Goal: Complete application form: Complete application form

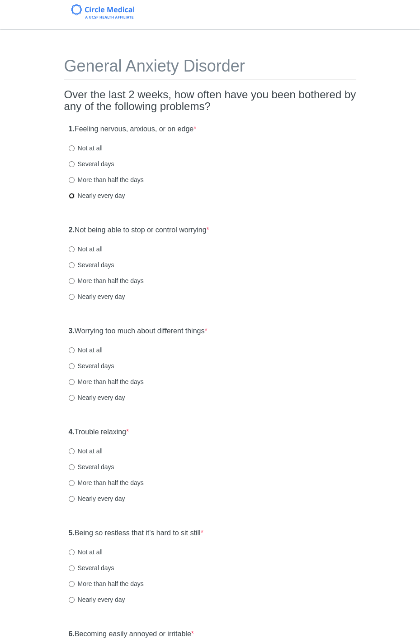
click at [72, 195] on input "Nearly every day" at bounding box center [72, 196] width 6 height 6
radio input "true"
click at [73, 282] on input "More than half the days" at bounding box center [72, 281] width 6 height 6
radio input "true"
click at [74, 400] on label "Nearly every day" at bounding box center [97, 397] width 57 height 9
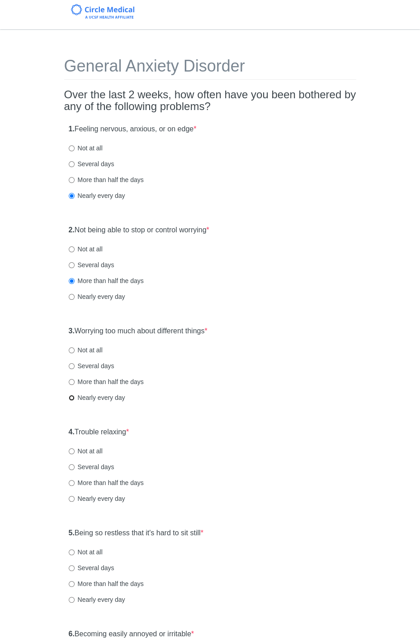
click at [74, 400] on input "Nearly every day" at bounding box center [72, 398] width 6 height 6
radio input "true"
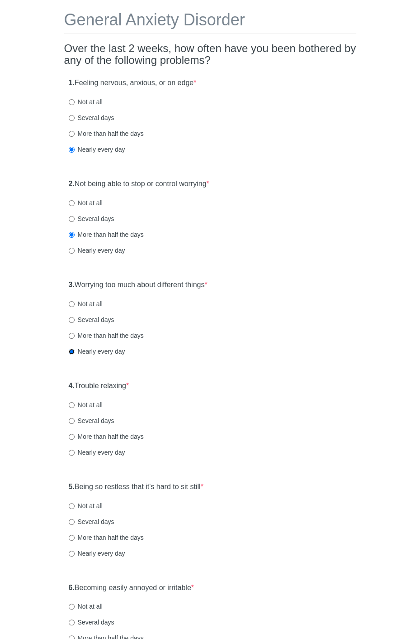
scroll to position [100, 0]
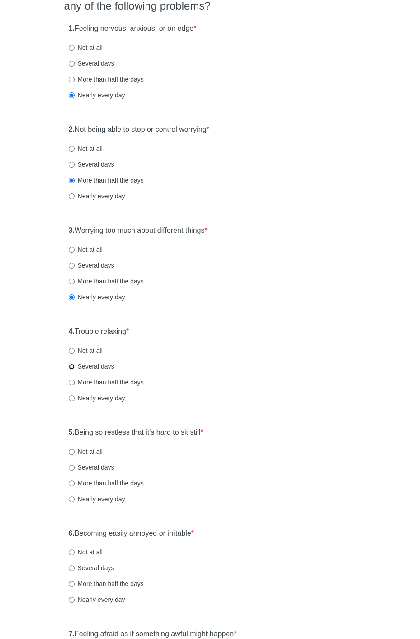
click at [73, 367] on input "Several days" at bounding box center [72, 366] width 6 height 6
radio input "true"
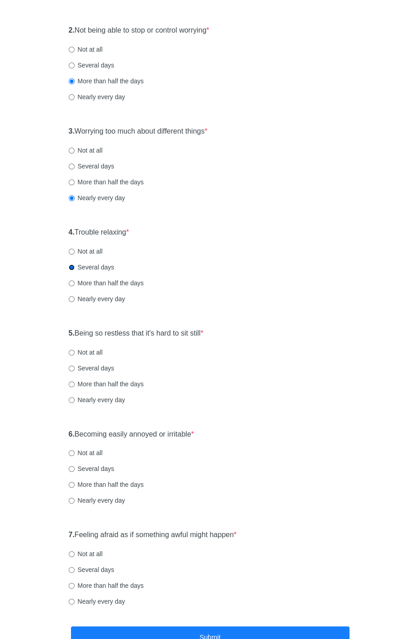
scroll to position [201, 0]
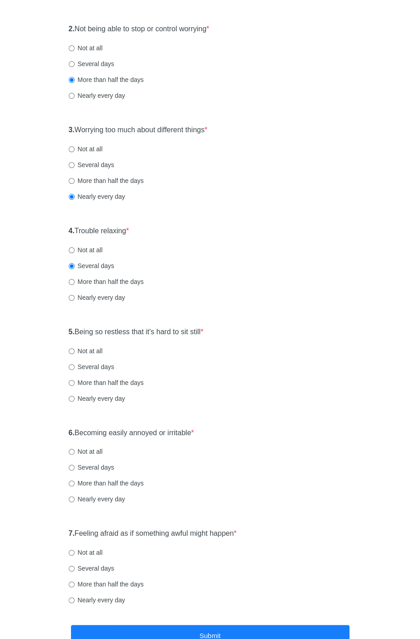
click at [72, 369] on label "Several days" at bounding box center [92, 366] width 46 height 9
click at [72, 369] on input "Several days" at bounding box center [72, 367] width 6 height 6
radio input "true"
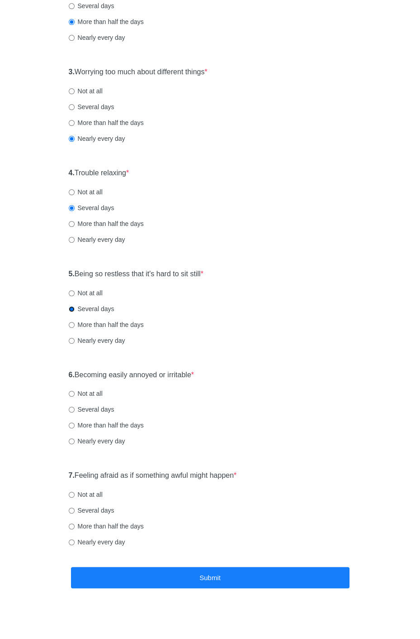
scroll to position [262, 0]
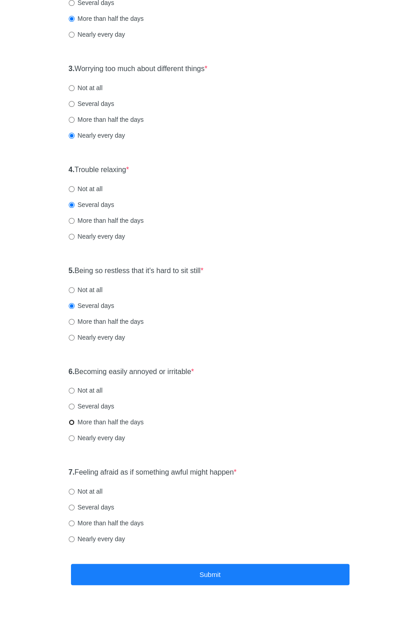
click at [72, 420] on input "More than half the days" at bounding box center [72, 422] width 6 height 6
radio input "true"
click at [70, 506] on input "Several days" at bounding box center [72, 507] width 6 height 6
radio input "true"
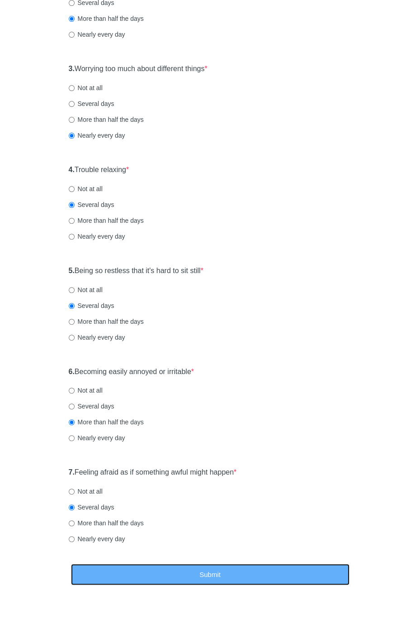
click at [147, 568] on button "Submit" at bounding box center [210, 573] width 279 height 21
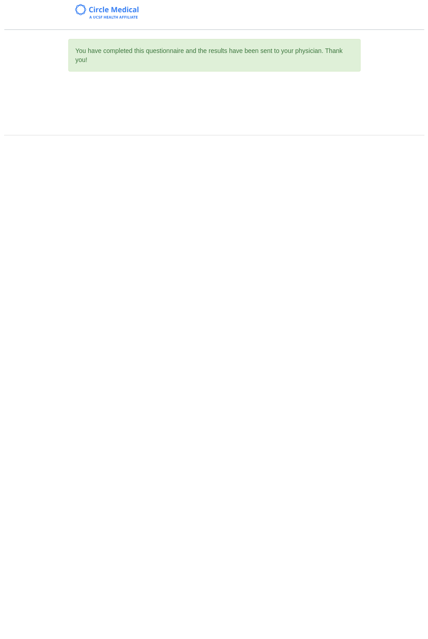
scroll to position [0, 0]
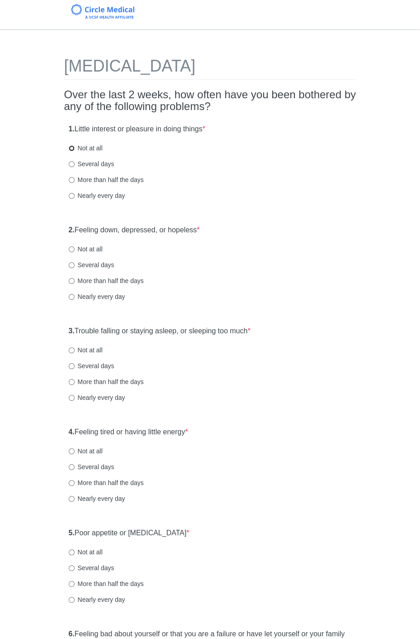
click at [71, 150] on input "Not at all" at bounding box center [72, 148] width 6 height 6
radio input "true"
click at [71, 248] on input "Not at all" at bounding box center [72, 249] width 6 height 6
radio input "true"
click at [76, 396] on label "Nearly every day" at bounding box center [97, 397] width 57 height 9
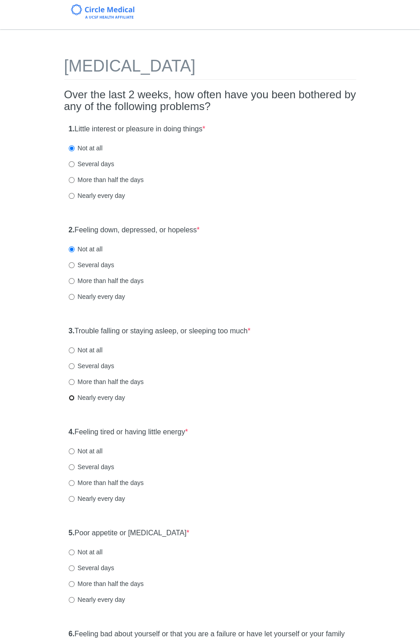
click at [75, 396] on input "Nearly every day" at bounding box center [72, 398] width 6 height 6
radio input "true"
click at [75, 379] on label "More than half the days" at bounding box center [106, 381] width 75 height 9
click at [75, 379] on input "More than half the days" at bounding box center [72, 382] width 6 height 6
radio input "true"
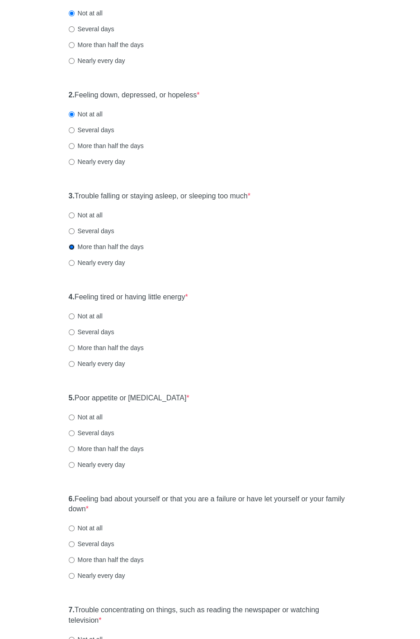
scroll to position [151, 0]
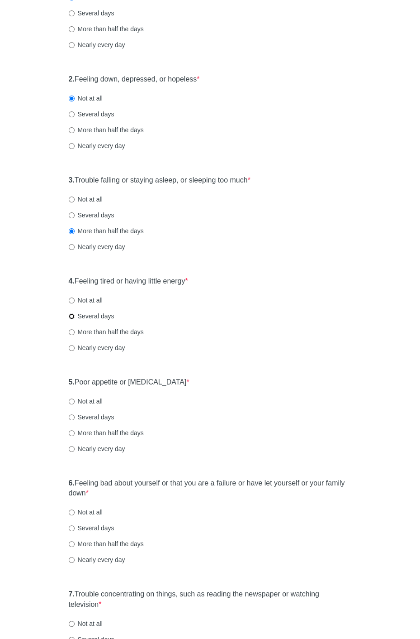
click at [72, 316] on input "Several days" at bounding box center [72, 316] width 6 height 6
radio input "true"
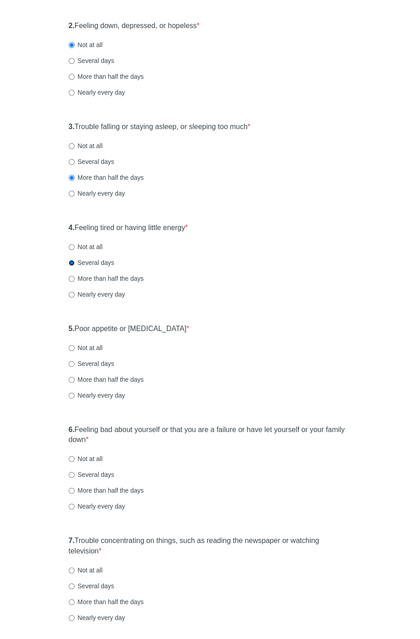
scroll to position [301, 0]
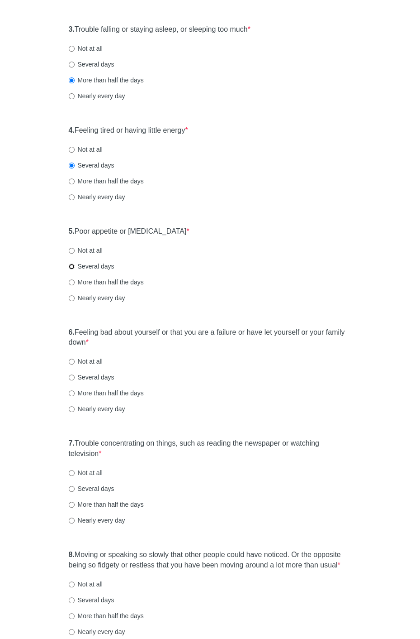
click at [73, 263] on input "Several days" at bounding box center [72, 266] width 6 height 6
radio input "true"
click at [72, 282] on input "More than half the days" at bounding box center [72, 282] width 6 height 6
radio input "true"
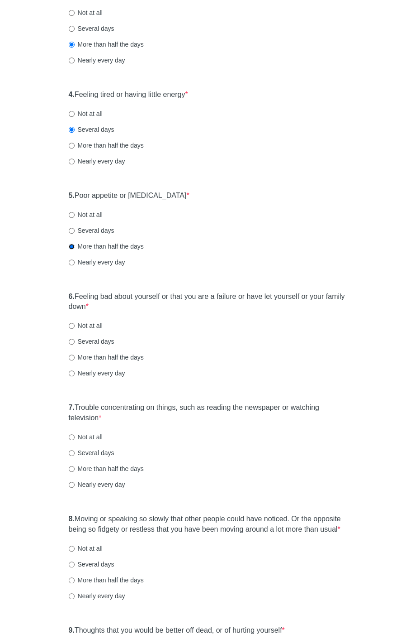
scroll to position [352, 0]
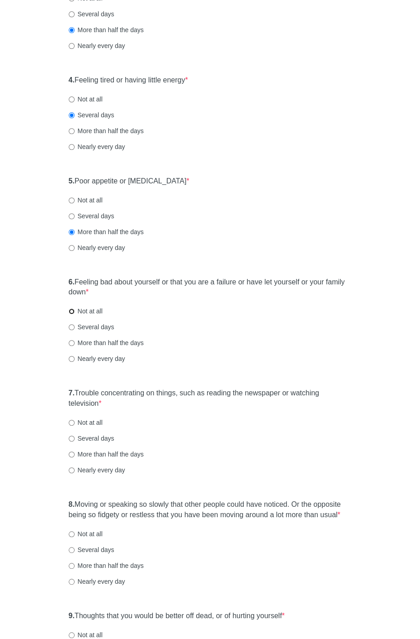
click at [70, 308] on input "Not at all" at bounding box center [72, 311] width 6 height 6
radio input "true"
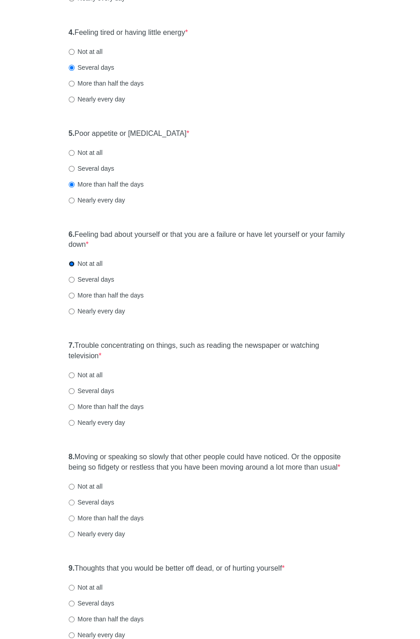
scroll to position [453, 0]
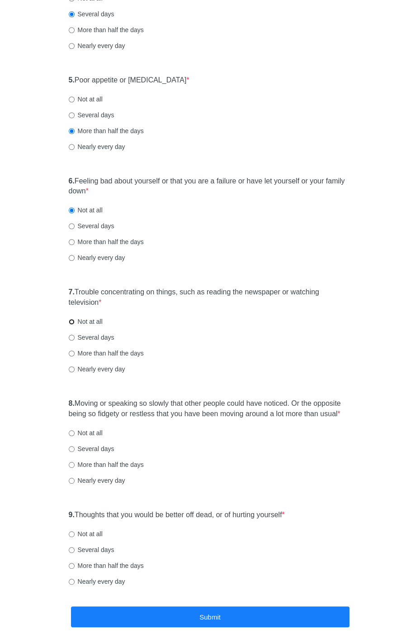
click at [72, 321] on input "Not at all" at bounding box center [72, 322] width 6 height 6
radio input "true"
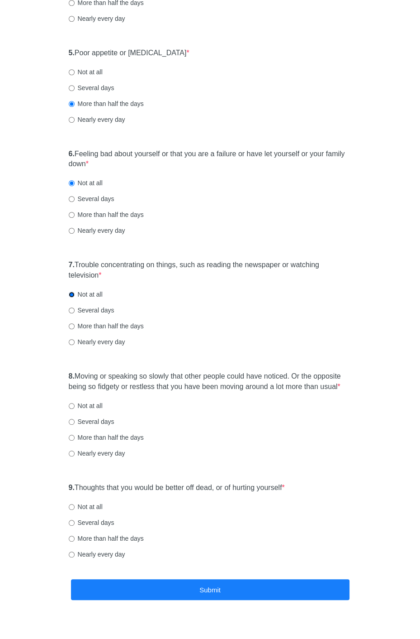
scroll to position [495, 0]
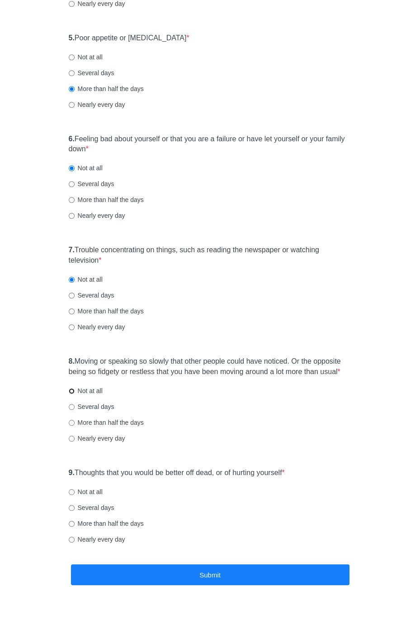
click at [72, 389] on input "Not at all" at bounding box center [72, 391] width 6 height 6
radio input "true"
click at [75, 490] on label "Not at all" at bounding box center [86, 491] width 34 height 9
click at [75, 490] on input "Not at all" at bounding box center [72, 492] width 6 height 6
radio input "true"
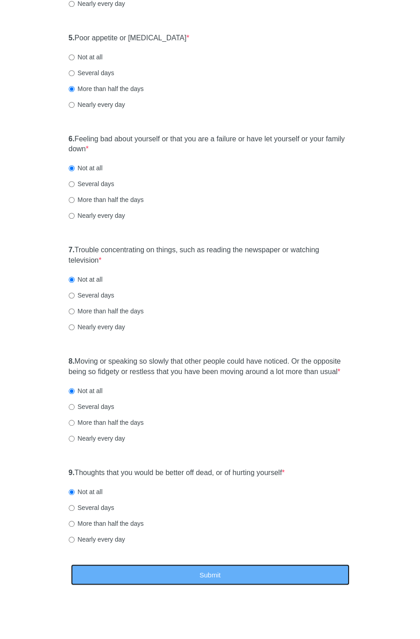
click at [172, 569] on button "Submit" at bounding box center [210, 574] width 279 height 21
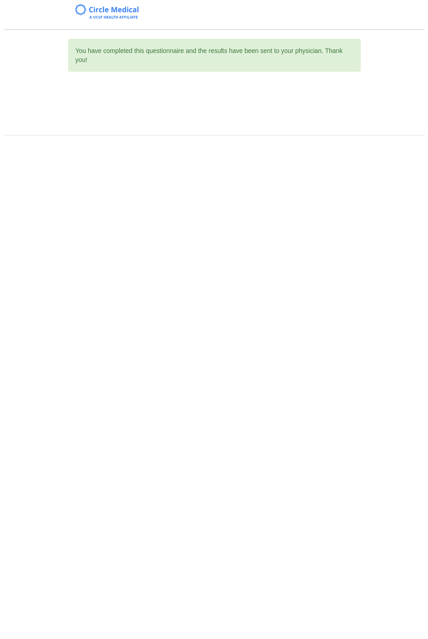
scroll to position [0, 0]
